Goal: Find specific page/section: Find specific page/section

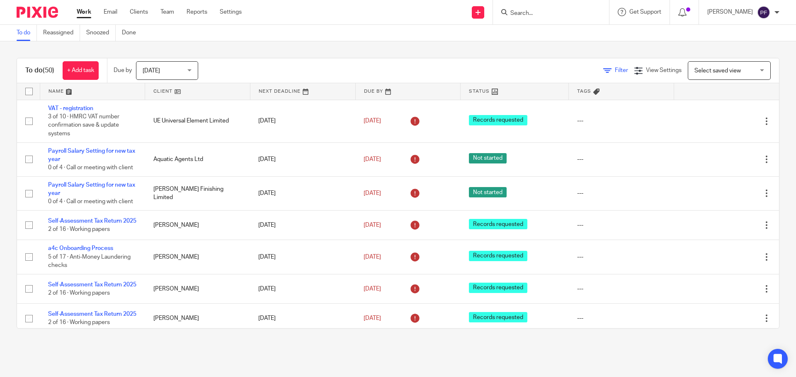
click at [603, 69] on link "Filter" at bounding box center [615, 71] width 25 height 6
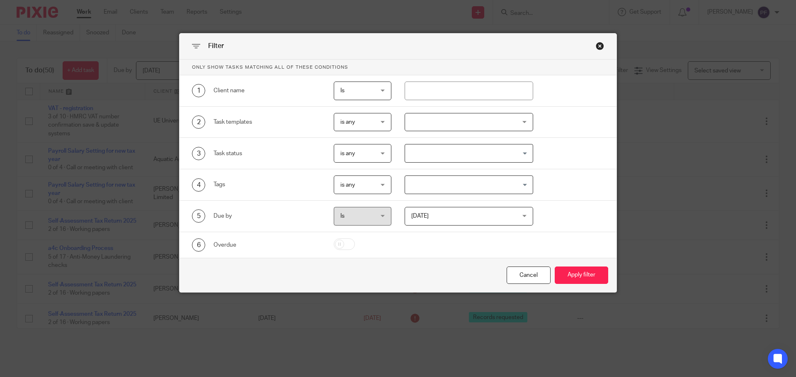
click at [427, 126] on div at bounding box center [468, 122] width 129 height 19
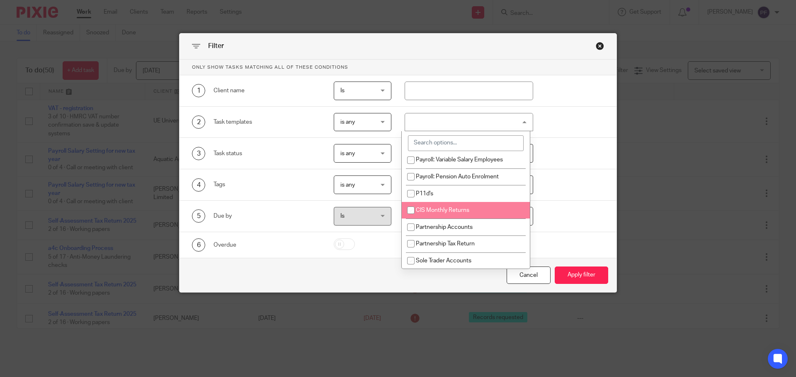
scroll to position [374, 0]
click at [435, 142] on input "search" at bounding box center [466, 143] width 116 height 16
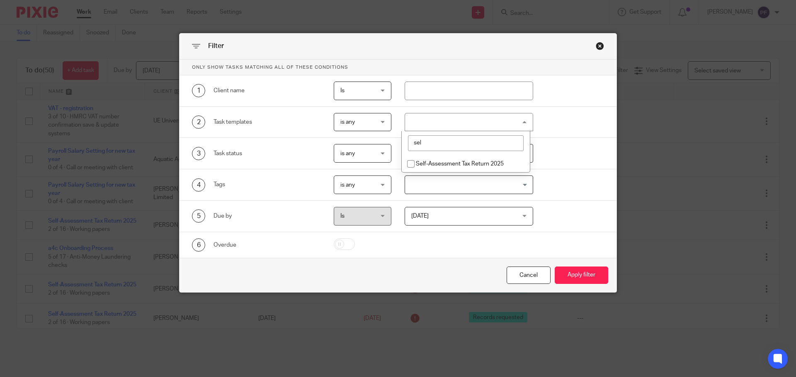
scroll to position [0, 0]
type input "sel"
click at [437, 158] on li "Self-Assessment Tax Return 2025" at bounding box center [465, 163] width 128 height 17
checkbox input "true"
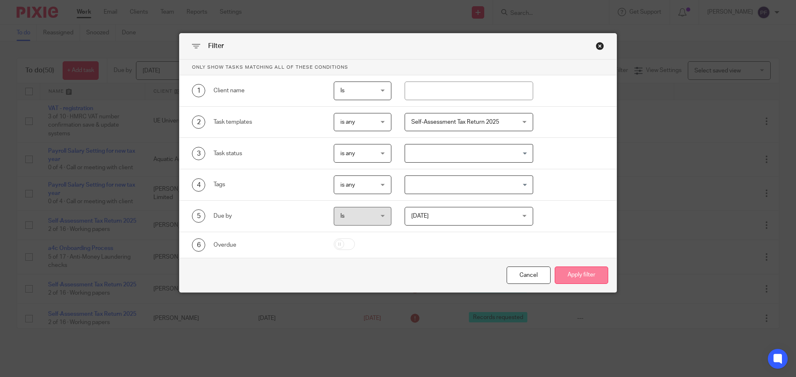
click at [571, 275] on button "Apply filter" at bounding box center [580, 276] width 53 height 18
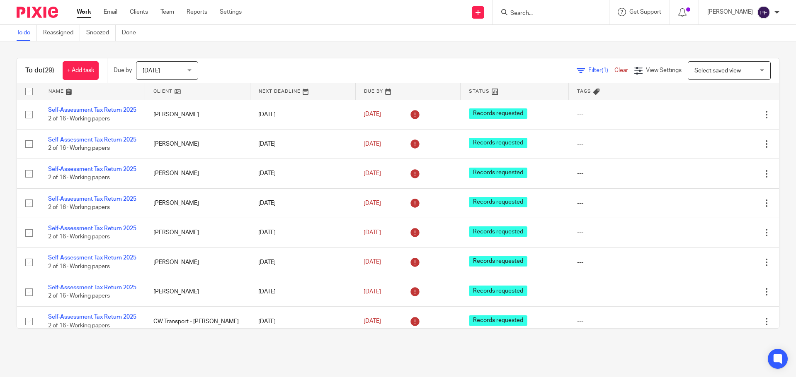
scroll to position [0, 0]
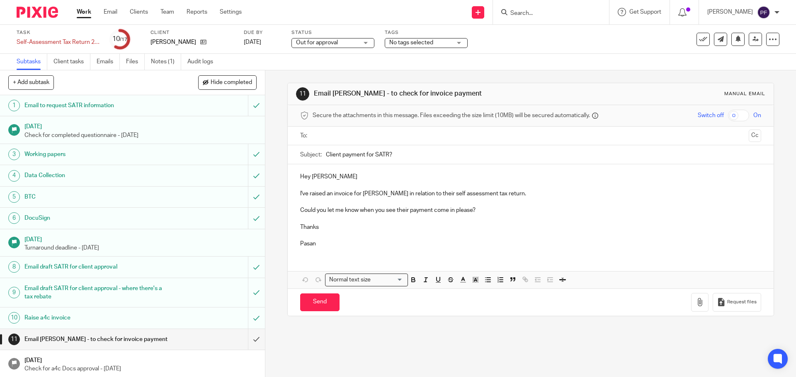
click at [343, 45] on span "Out for approval" at bounding box center [327, 43] width 62 height 9
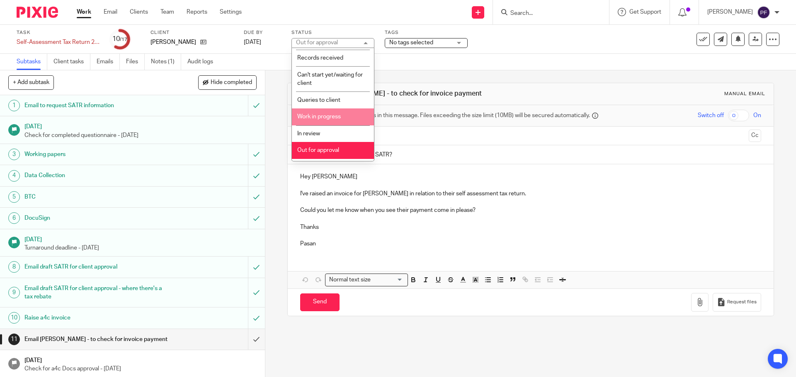
scroll to position [63, 0]
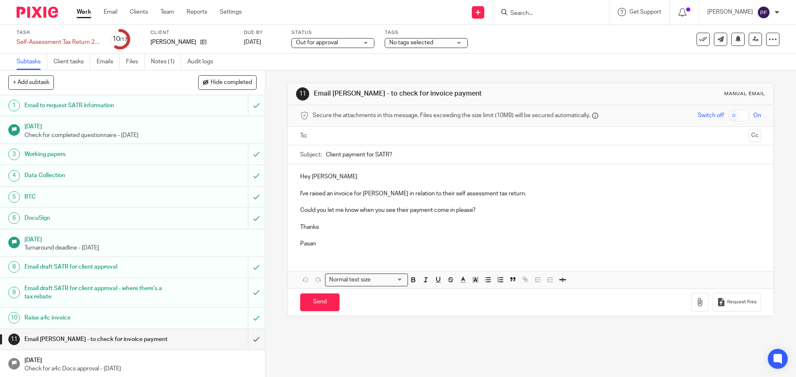
click at [400, 42] on span "No tags selected" at bounding box center [411, 43] width 44 height 6
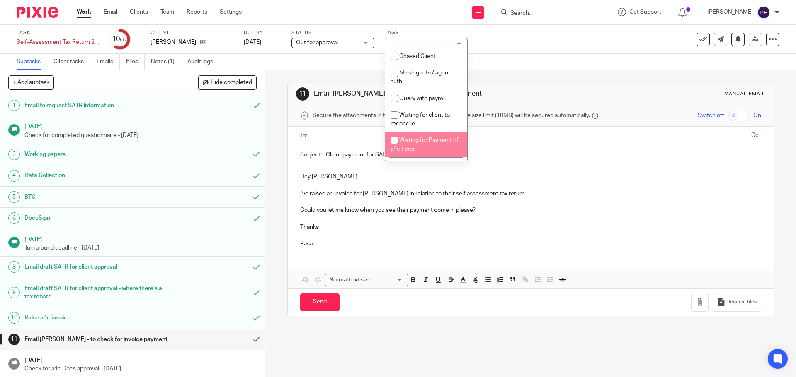
click at [403, 144] on li "Waiting for Payment of a4c Fees" at bounding box center [426, 144] width 82 height 25
checkbox input "true"
